Goal: Task Accomplishment & Management: Use online tool/utility

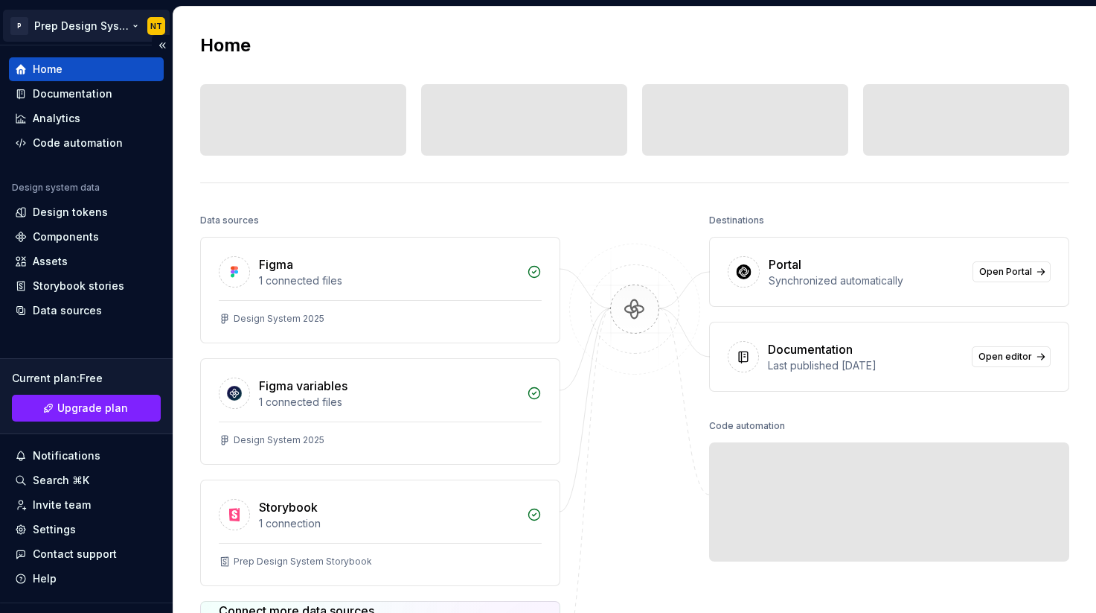
click at [19, 27] on html "P Prep Design System NT Home Documentation Analytics Code automation Design sys…" at bounding box center [548, 306] width 1096 height 613
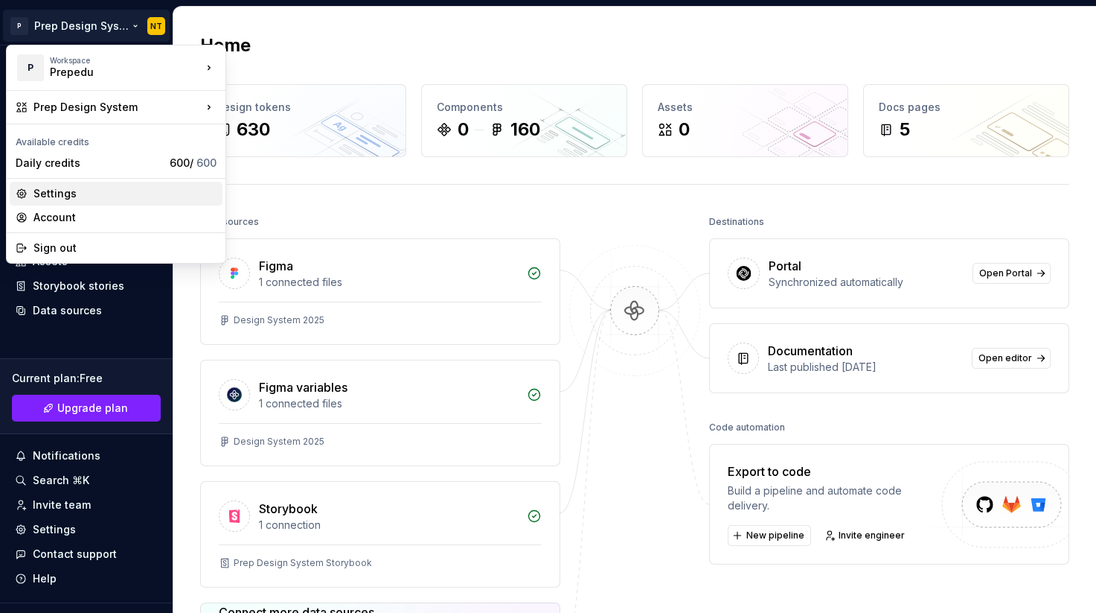
click at [37, 185] on div "Settings" at bounding box center [116, 194] width 213 height 24
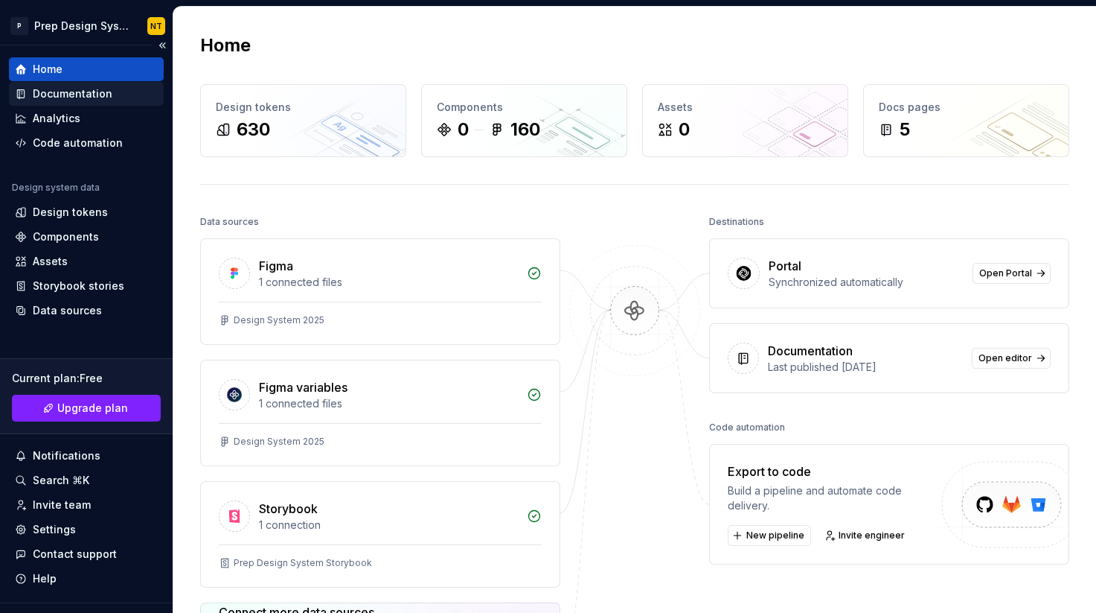
click at [66, 96] on div "Documentation" at bounding box center [73, 93] width 80 height 15
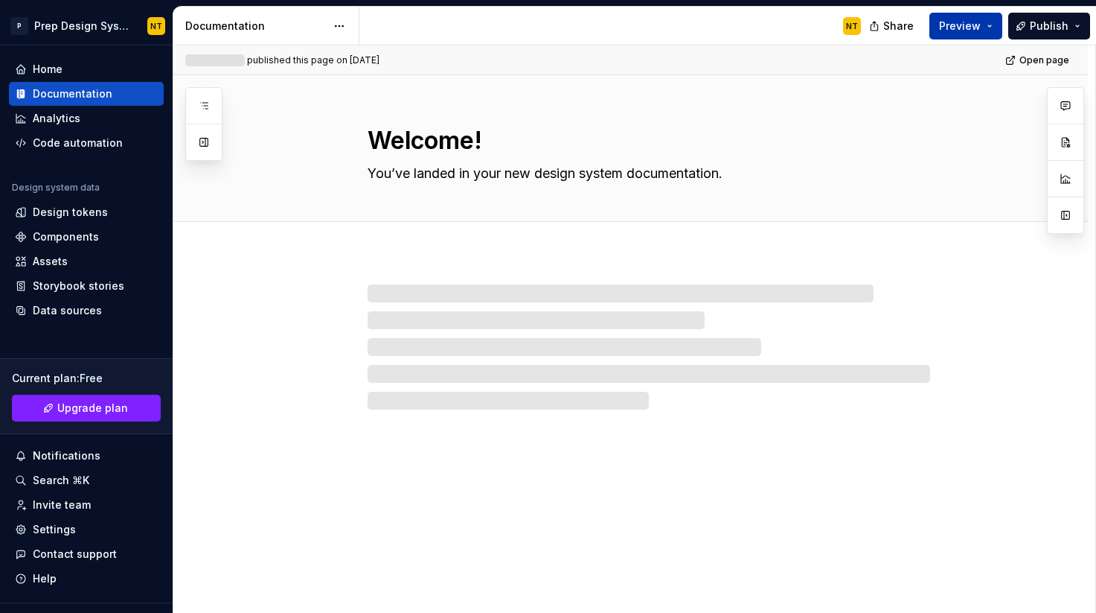
click at [975, 28] on span "Preview" at bounding box center [960, 26] width 42 height 15
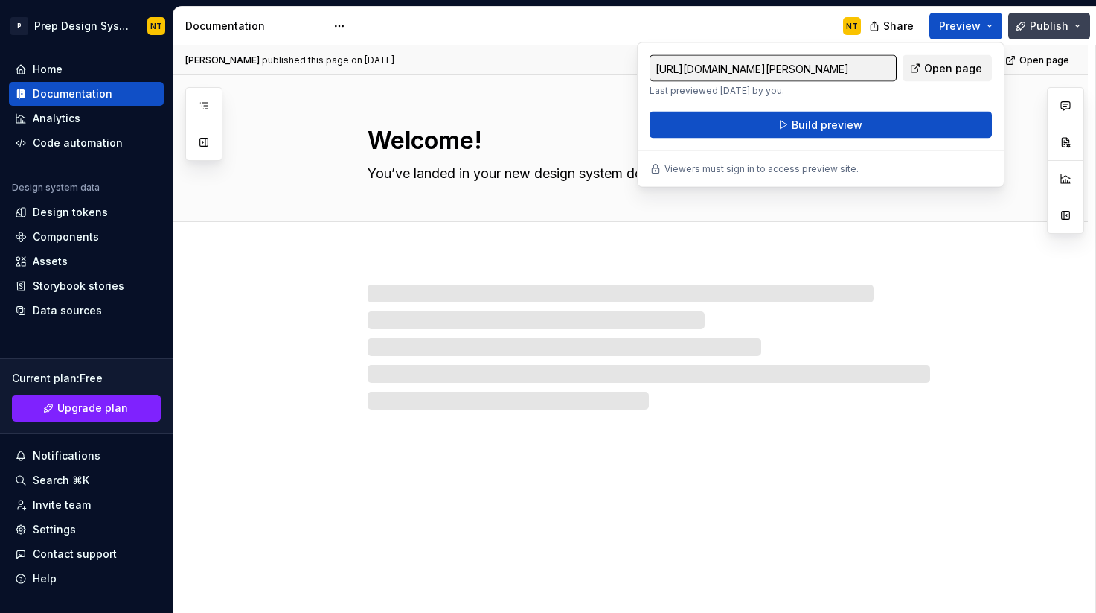
click at [1032, 25] on button "Publish" at bounding box center [1050, 26] width 82 height 27
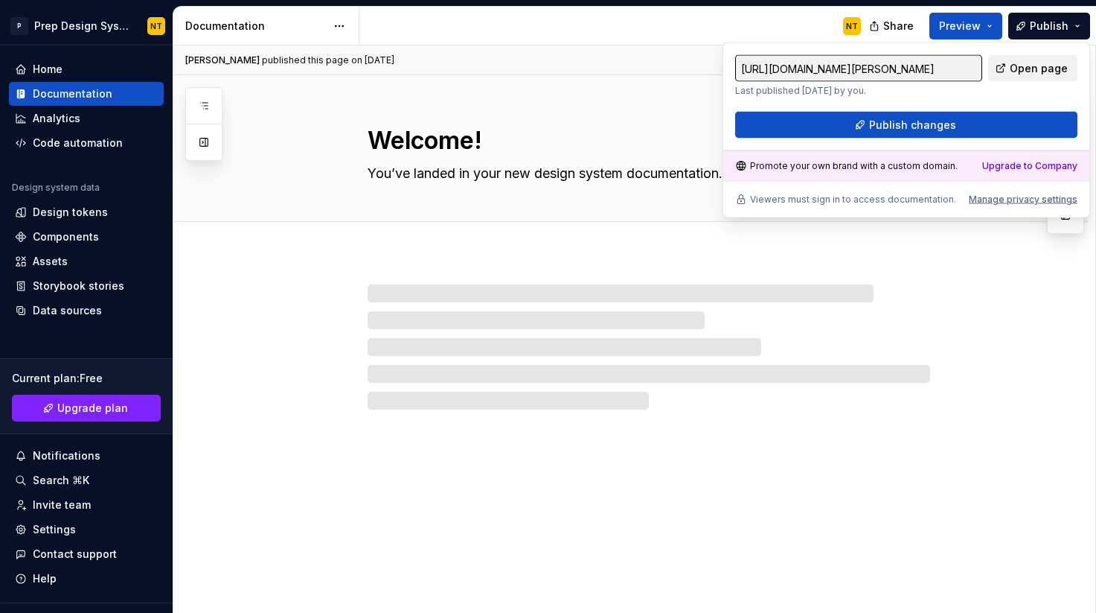
click at [926, 138] on div "[URL][DOMAIN_NAME][PERSON_NAME] Last published [DATE] by you. Open page Publish…" at bounding box center [907, 130] width 368 height 176
click at [925, 130] on span "Publish changes" at bounding box center [912, 125] width 87 height 15
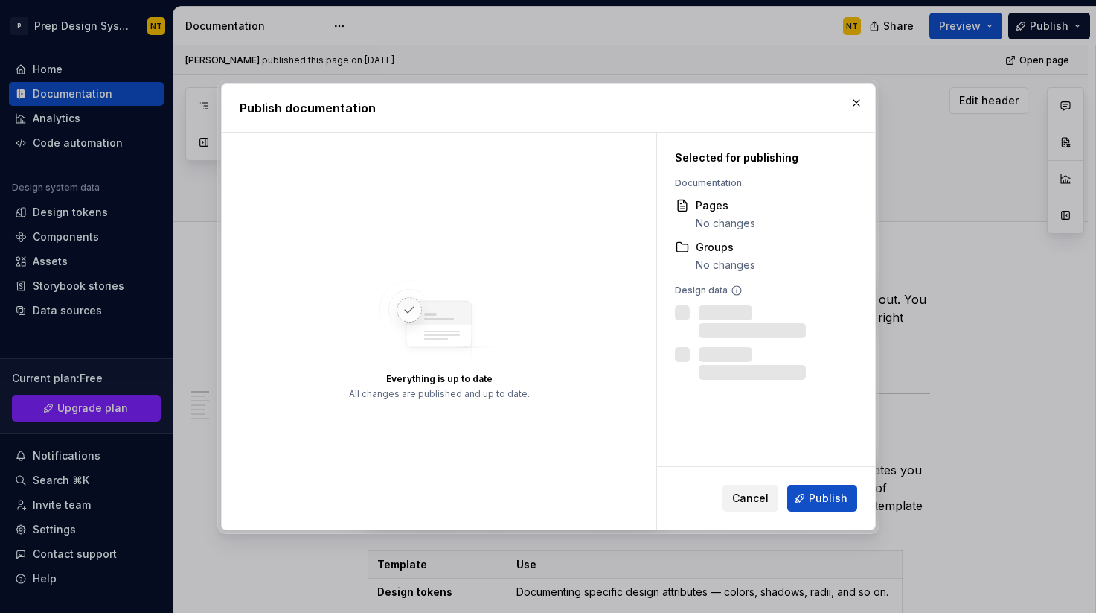
click at [857, 103] on button "button" at bounding box center [856, 102] width 21 height 21
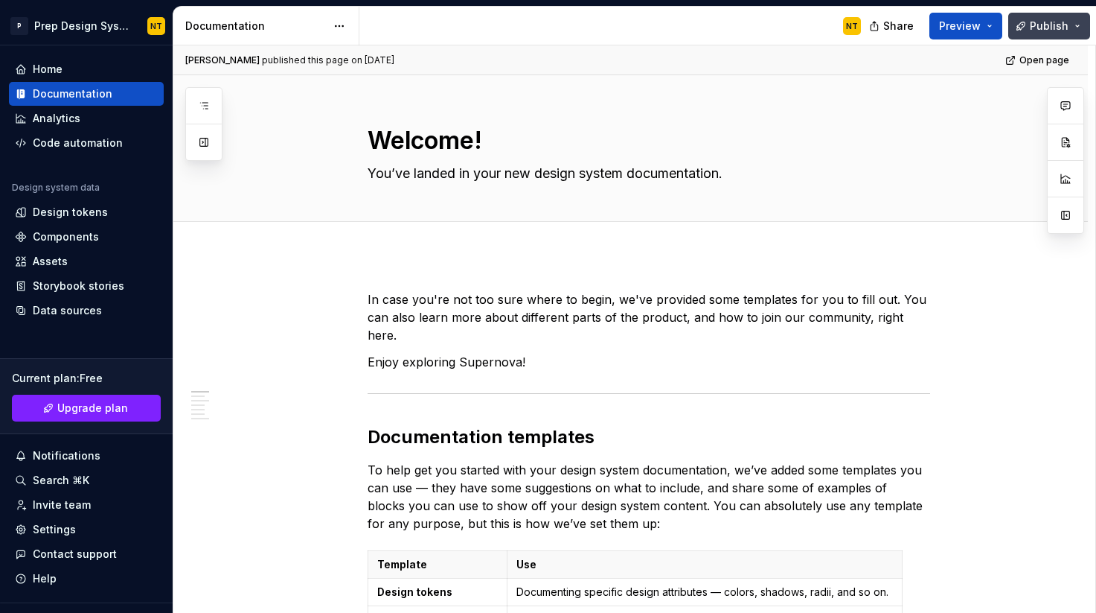
click at [1050, 32] on span "Publish" at bounding box center [1049, 26] width 39 height 15
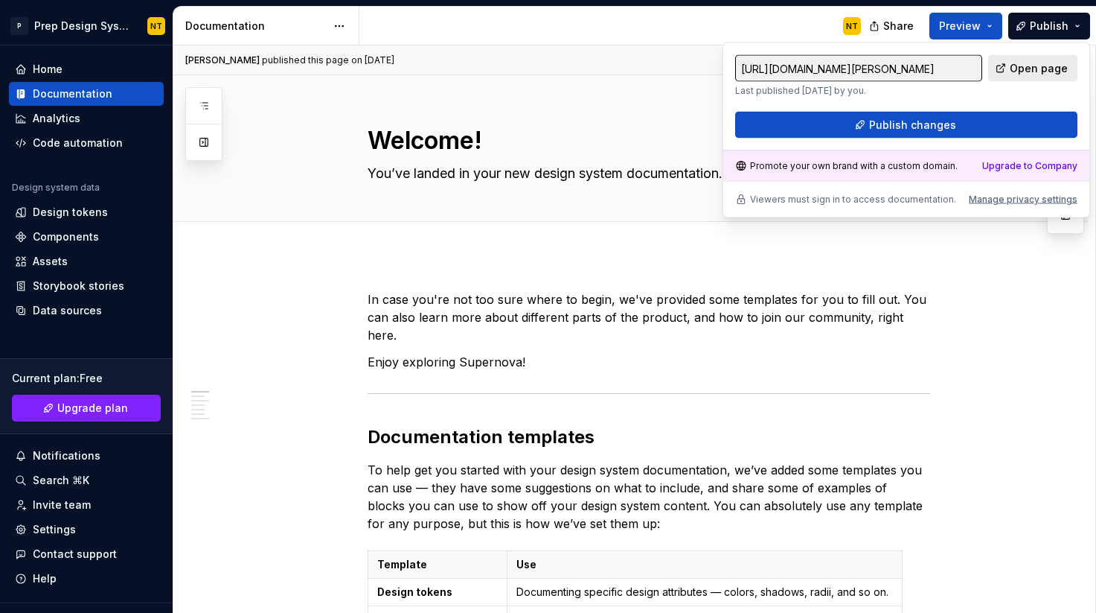
click at [1035, 67] on span "Open page" at bounding box center [1039, 68] width 58 height 15
type textarea "*"
